Goal: Information Seeking & Learning: Learn about a topic

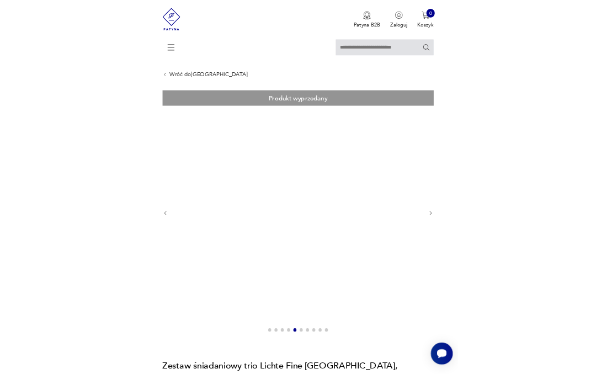
scroll to position [23, 0]
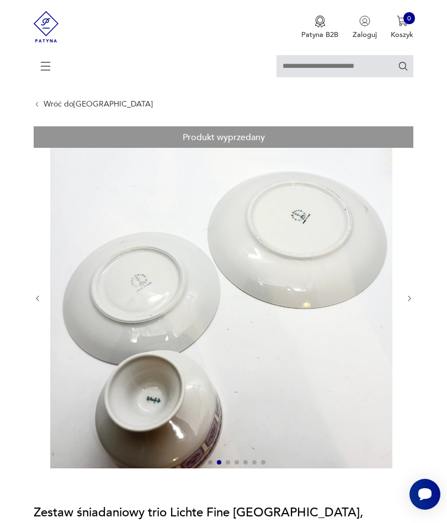
click at [163, 415] on img at bounding box center [221, 297] width 342 height 342
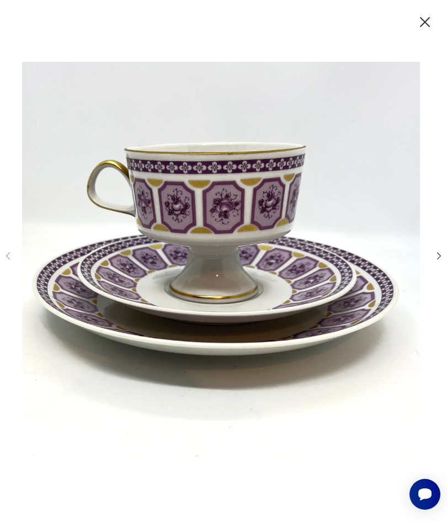
click at [442, 251] on icon "button" at bounding box center [438, 256] width 10 height 10
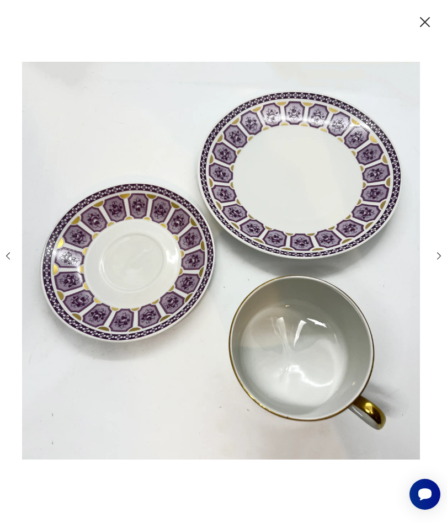
click at [441, 256] on icon "button" at bounding box center [438, 256] width 10 height 10
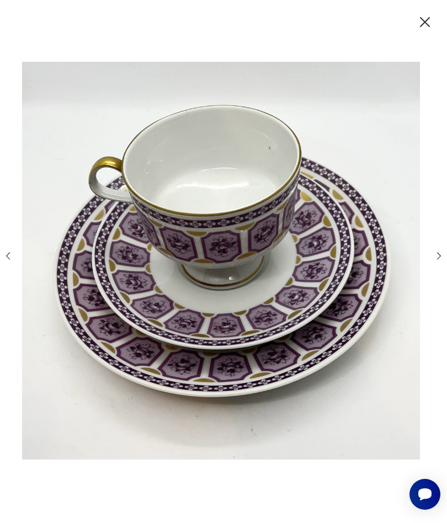
click at [441, 255] on icon "button" at bounding box center [438, 256] width 10 height 10
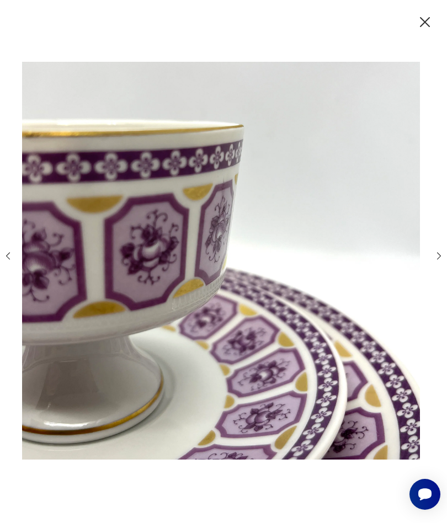
click at [445, 244] on div at bounding box center [223, 261] width 447 height 523
click at [440, 255] on icon "button" at bounding box center [439, 256] width 4 height 7
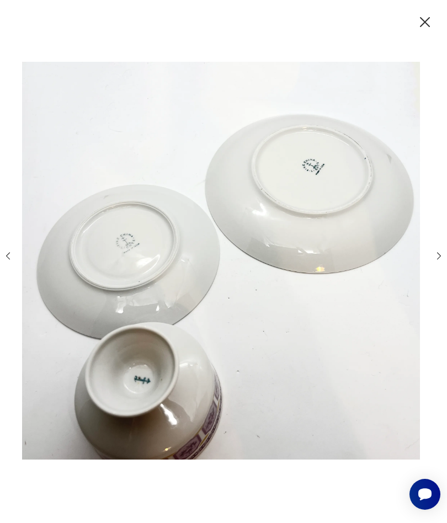
click at [316, 347] on img at bounding box center [221, 260] width 398 height 418
click at [309, 361] on img at bounding box center [221, 260] width 398 height 418
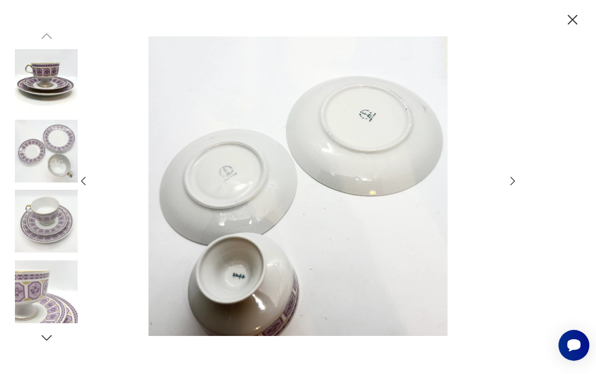
click at [370, 216] on img at bounding box center [298, 185] width 398 height 299
click at [243, 175] on img at bounding box center [298, 185] width 398 height 299
click at [244, 279] on img at bounding box center [298, 185] width 398 height 299
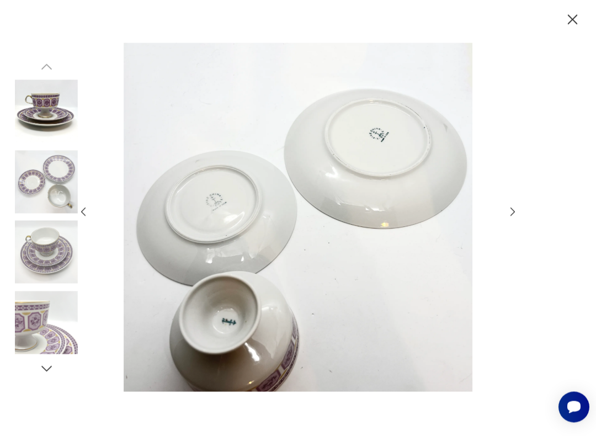
scroll to position [51, 0]
click at [319, 263] on img at bounding box center [298, 217] width 398 height 349
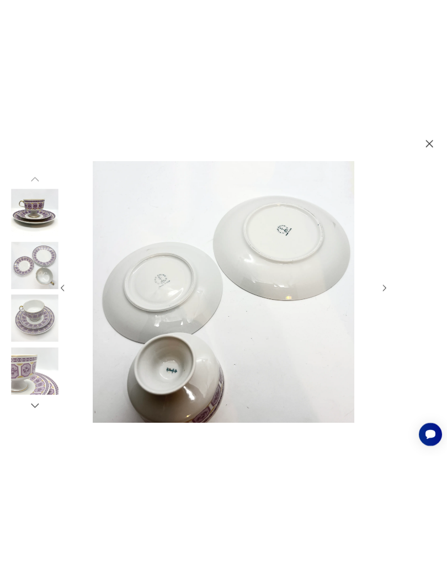
scroll to position [51, 0]
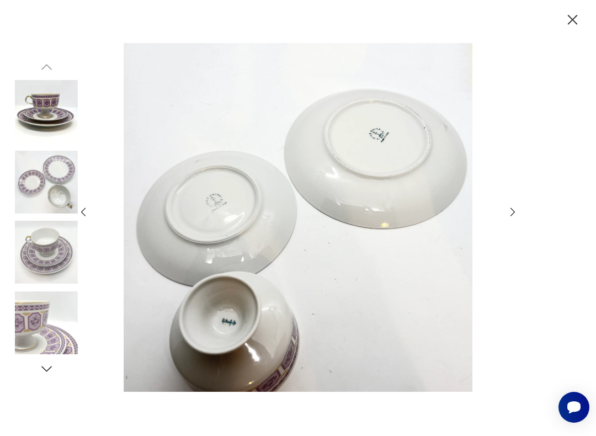
click at [446, 205] on div at bounding box center [298, 218] width 596 height 436
click at [446, 201] on div at bounding box center [297, 218] width 441 height 350
click at [446, 210] on icon "button" at bounding box center [512, 212] width 4 height 8
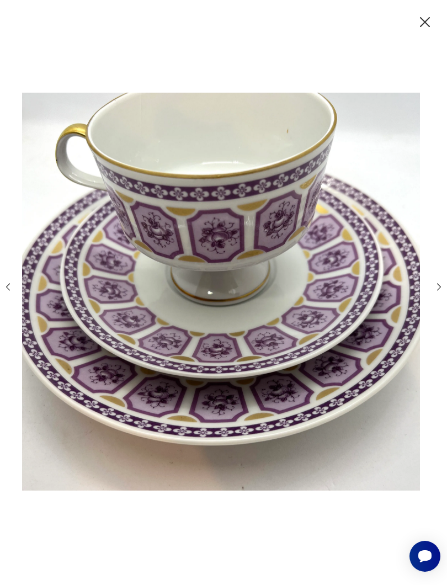
click at [420, 24] on icon "button" at bounding box center [425, 22] width 18 height 18
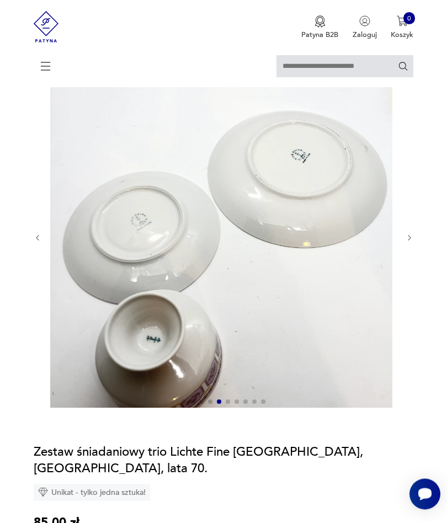
scroll to position [81, 0]
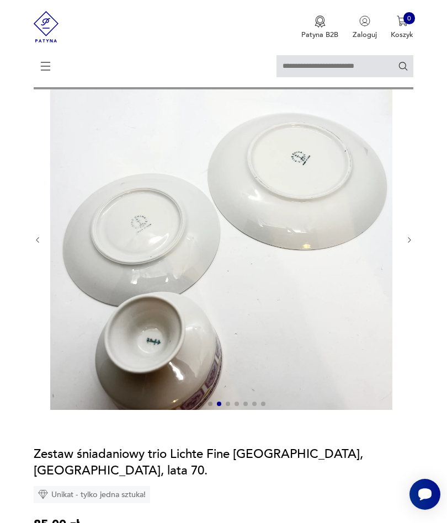
click at [407, 244] on icon "button" at bounding box center [409, 240] width 8 height 8
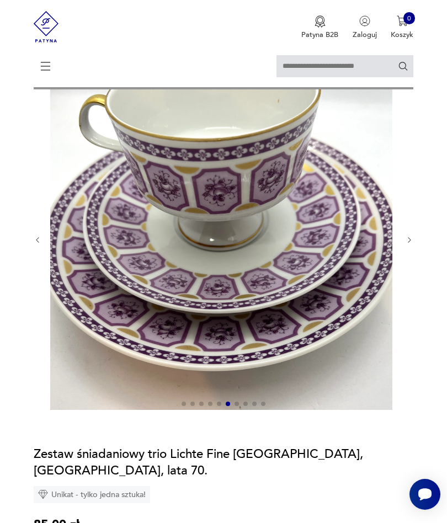
click at [409, 244] on icon "button" at bounding box center [409, 240] width 8 height 8
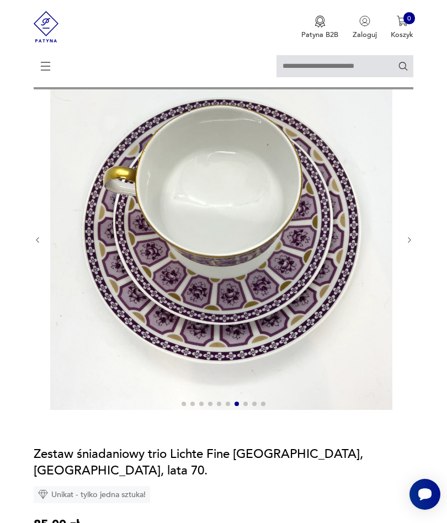
click at [413, 244] on icon "button" at bounding box center [409, 240] width 8 height 8
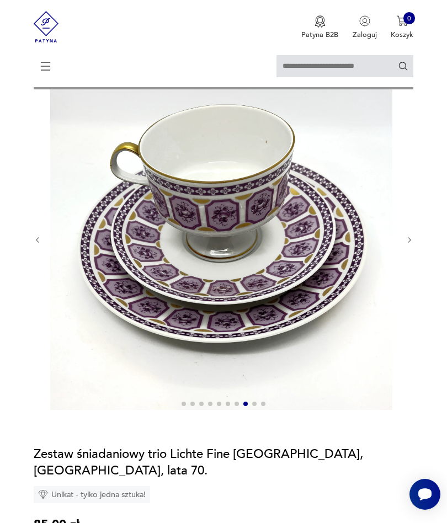
click at [392, 254] on img at bounding box center [221, 239] width 342 height 342
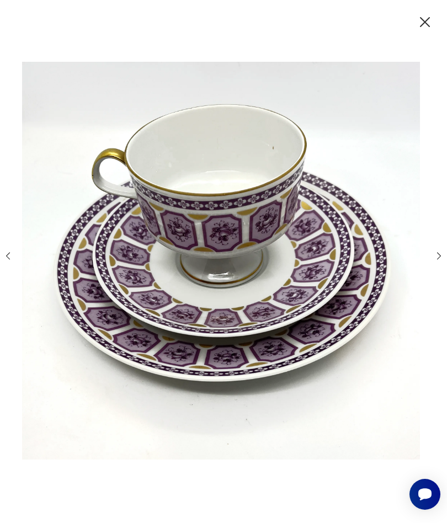
click at [409, 248] on img at bounding box center [221, 260] width 398 height 418
click at [436, 251] on icon "button" at bounding box center [438, 256] width 10 height 10
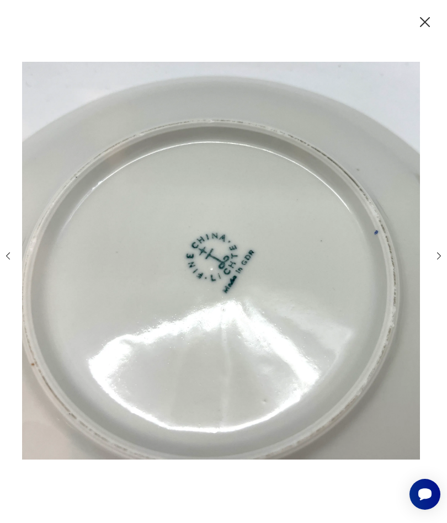
click at [440, 258] on icon "button" at bounding box center [438, 256] width 10 height 10
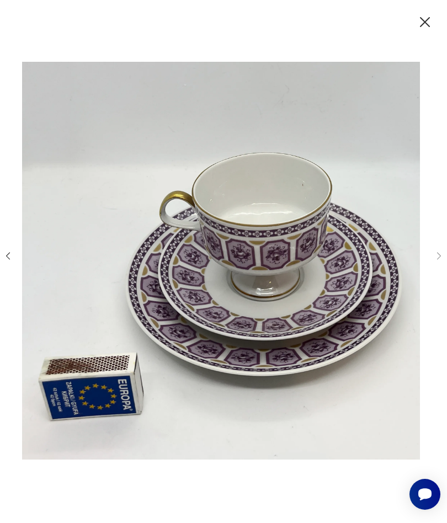
click at [13, 251] on icon "button" at bounding box center [8, 256] width 10 height 10
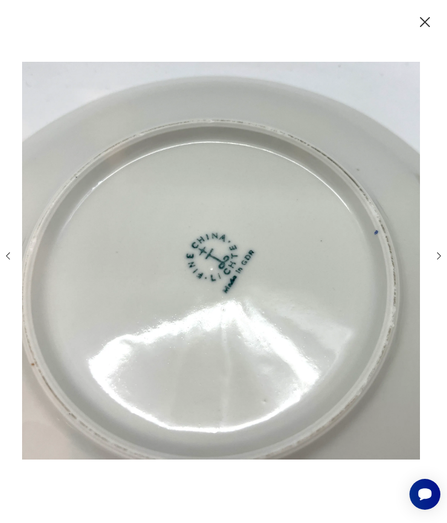
click at [13, 257] on icon "button" at bounding box center [8, 256] width 10 height 10
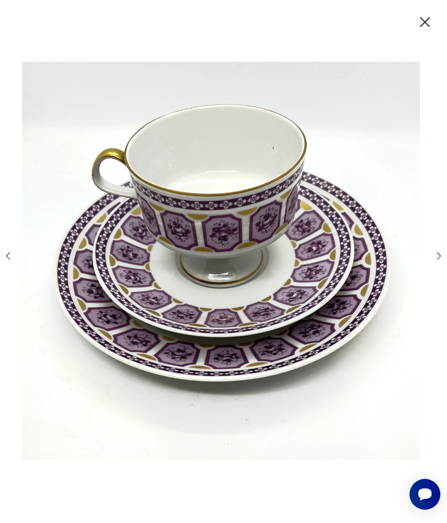
click at [13, 256] on icon "button" at bounding box center [8, 256] width 10 height 10
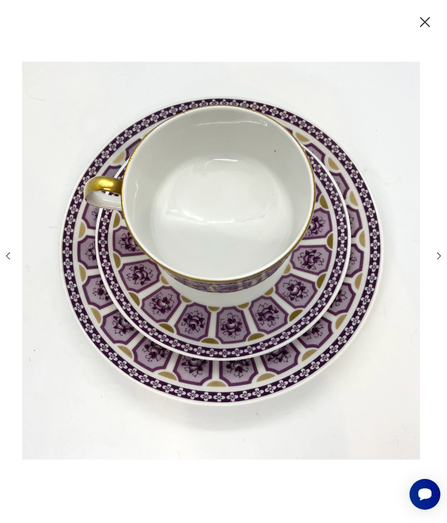
click at [21, 260] on div at bounding box center [223, 261] width 441 height 420
click at [8, 260] on icon "button" at bounding box center [8, 256] width 10 height 10
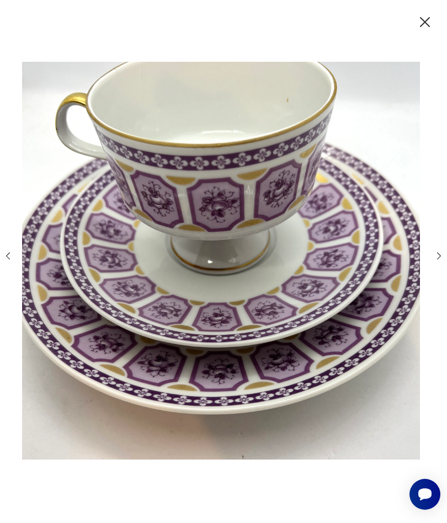
click at [7, 260] on icon "button" at bounding box center [8, 256] width 10 height 10
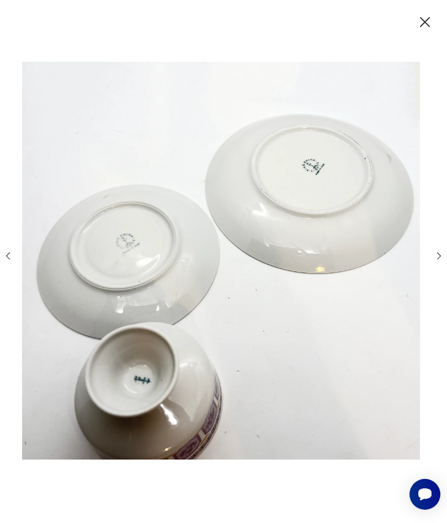
click at [417, 25] on icon "button" at bounding box center [425, 22] width 18 height 18
